Goal: Information Seeking & Learning: Learn about a topic

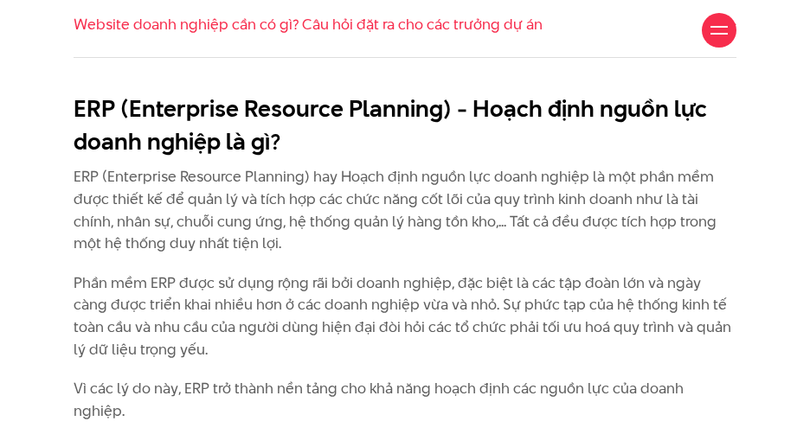
scroll to position [1279, 0]
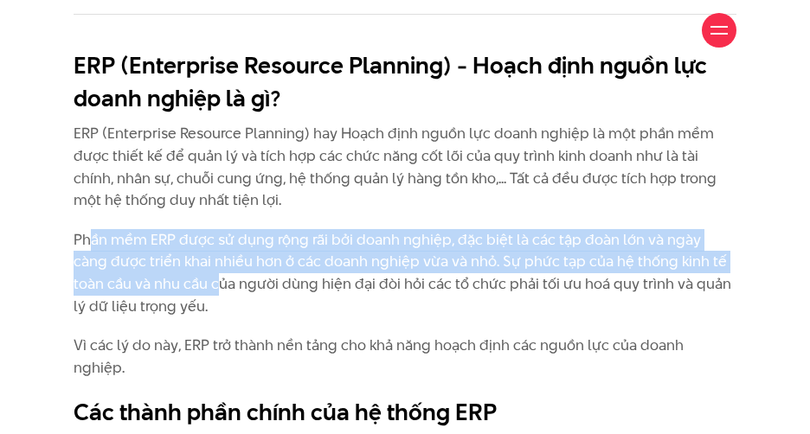
drag, startPoint x: 93, startPoint y: 223, endPoint x: 182, endPoint y: 279, distance: 104.2
click at [182, 279] on p "Phần mềm ERP được sử dụng rộng rãi bởi doanh nghiệp, đặc biệt là các tập đoàn l…" at bounding box center [405, 273] width 663 height 88
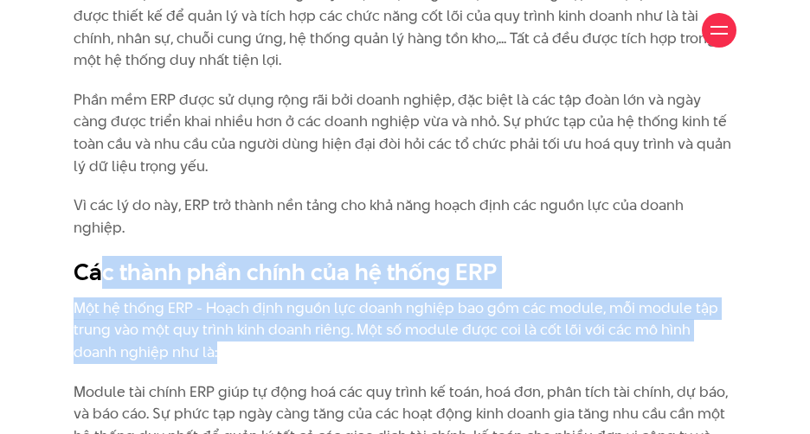
drag, startPoint x: 108, startPoint y: 252, endPoint x: 196, endPoint y: 312, distance: 106.3
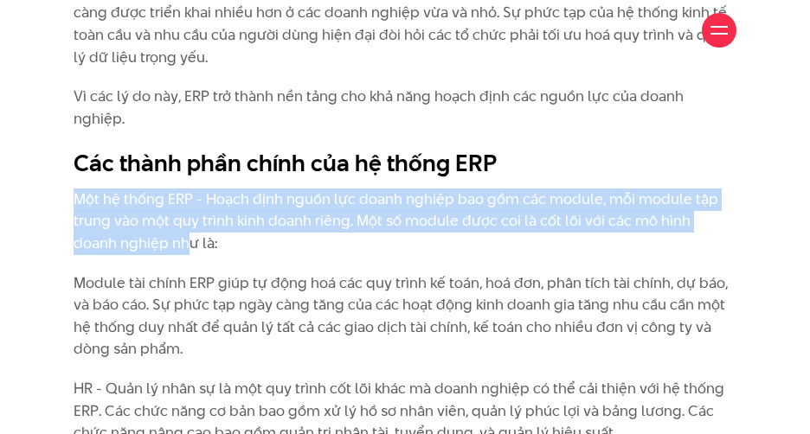
drag, startPoint x: 102, startPoint y: 150, endPoint x: 138, endPoint y: 210, distance: 70.2
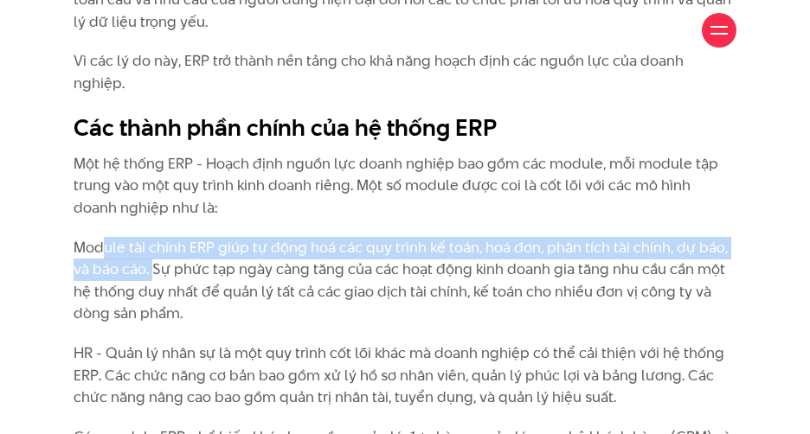
drag, startPoint x: 106, startPoint y: 215, endPoint x: 154, endPoint y: 241, distance: 54.6
click at [154, 241] on p "Module tài chính ERP giúp tự động hoá các quy trình kế toán, hoá đơn, phân tích…" at bounding box center [405, 281] width 663 height 88
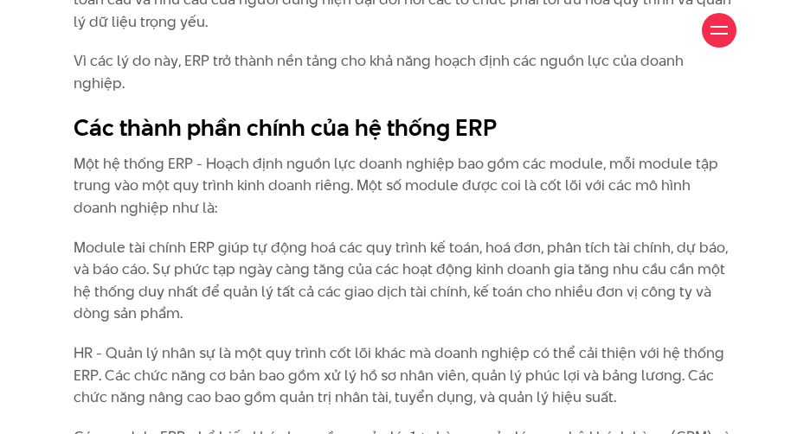
click at [169, 247] on p "Module tài chính ERP giúp tự động hoá các quy trình kế toán, hoá đơn, phân tích…" at bounding box center [405, 281] width 663 height 88
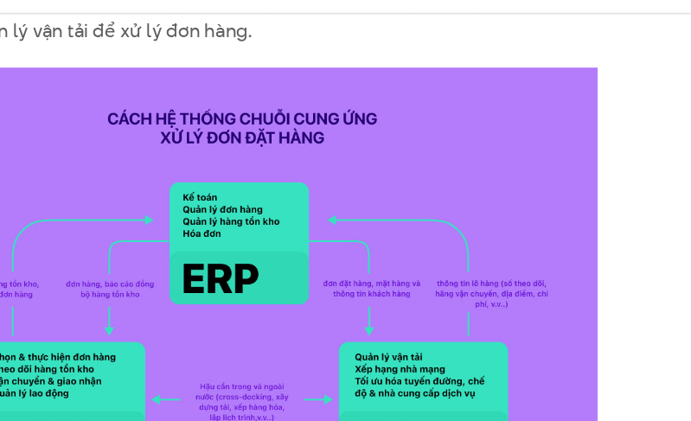
scroll to position [3463, 0]
